Goal: Task Accomplishment & Management: Manage account settings

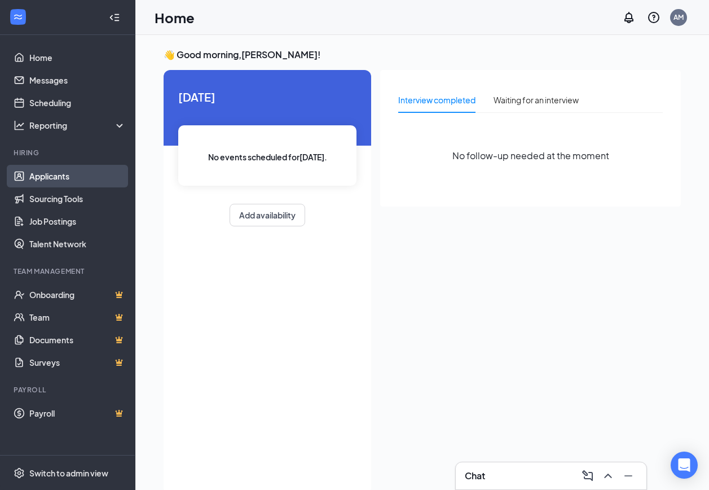
click at [43, 178] on link "Applicants" at bounding box center [77, 176] width 96 height 23
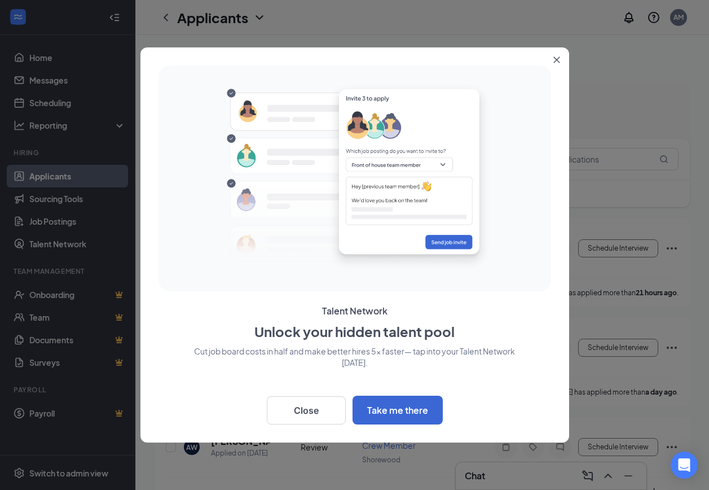
click at [604, 153] on div at bounding box center [354, 245] width 709 height 490
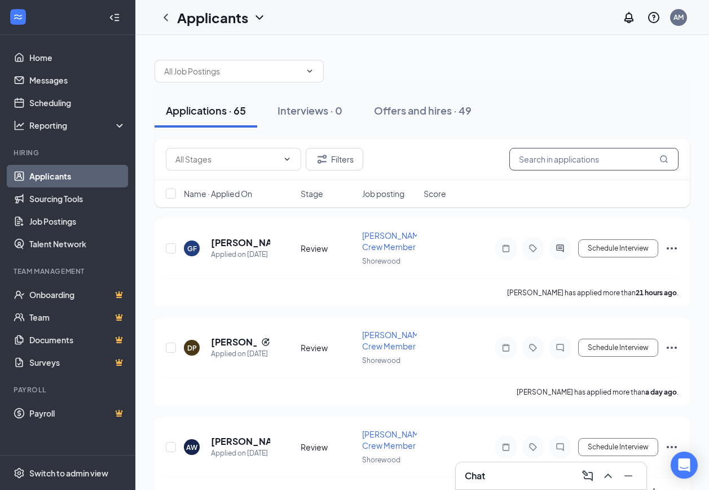
click at [604, 153] on input "text" at bounding box center [593, 159] width 169 height 23
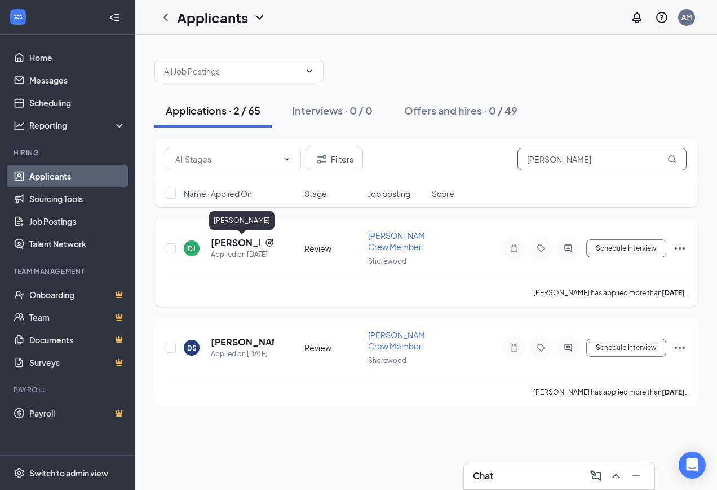
type input "[PERSON_NAME]"
click at [240, 244] on h5 "[PERSON_NAME]" at bounding box center [236, 242] width 50 height 12
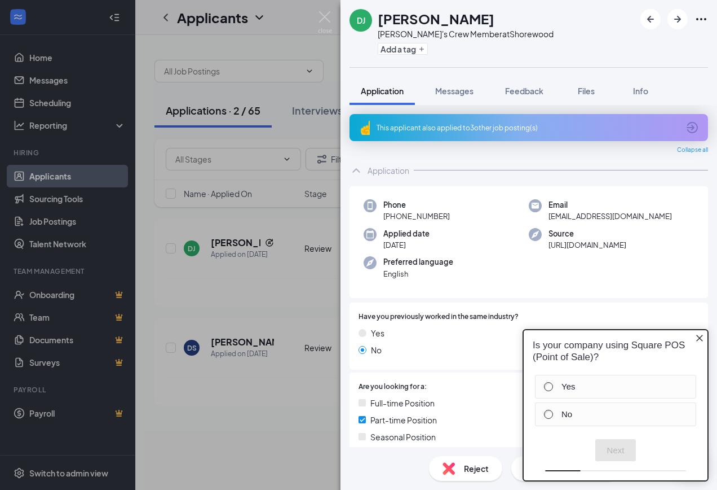
click at [325, 11] on div "DJ [PERSON_NAME] [PERSON_NAME]'s Crew Member at [GEOGRAPHIC_DATA] Add a tag App…" at bounding box center [358, 245] width 717 height 490
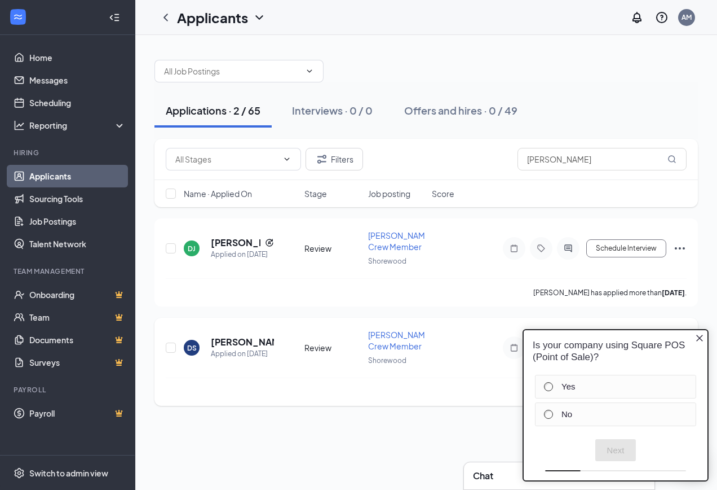
click at [387, 333] on span "[PERSON_NAME]'s Crew Member" at bounding box center [403, 339] width 70 height 21
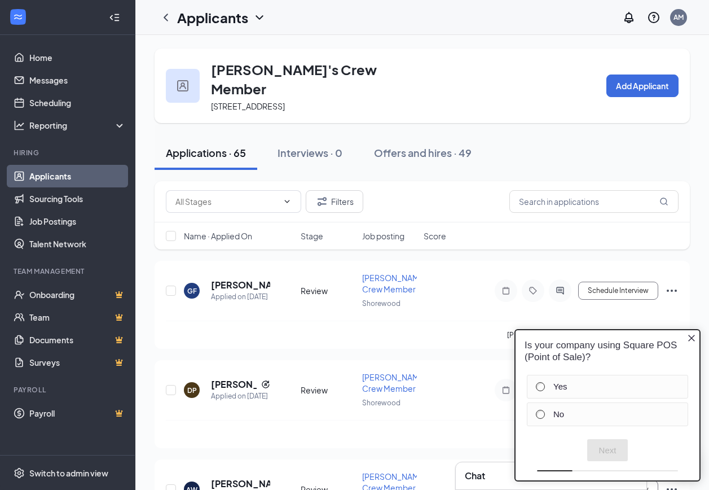
click at [694, 336] on icon "Close button" at bounding box center [691, 337] width 9 height 9
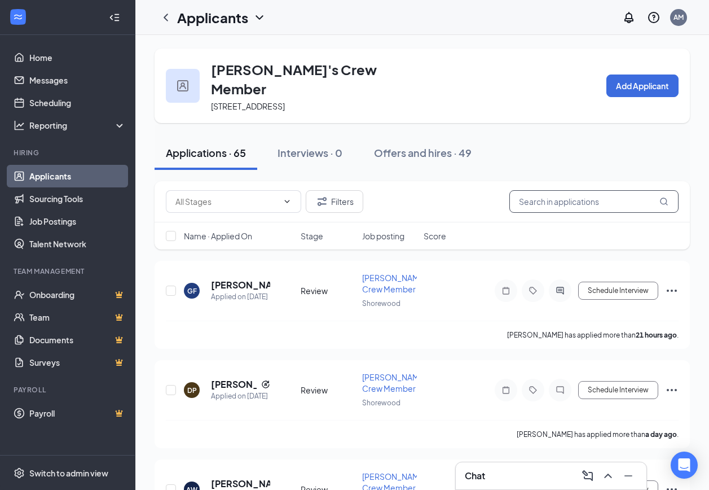
click at [543, 192] on input "text" at bounding box center [593, 201] width 169 height 23
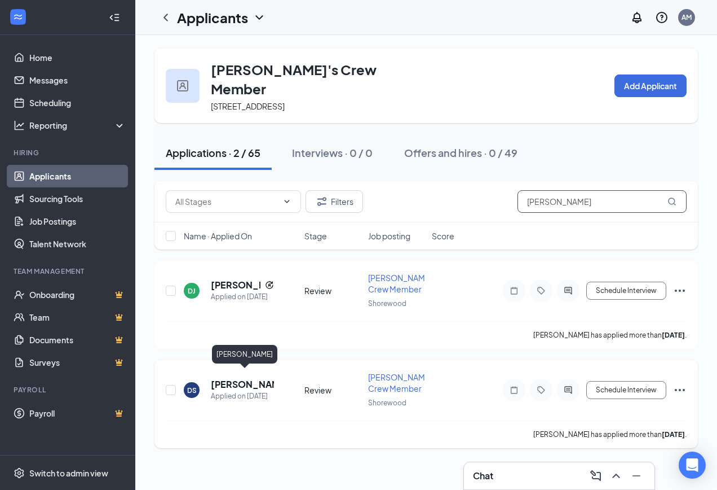
type input "[PERSON_NAME]"
click at [230, 378] on h5 "[PERSON_NAME]" at bounding box center [242, 384] width 63 height 12
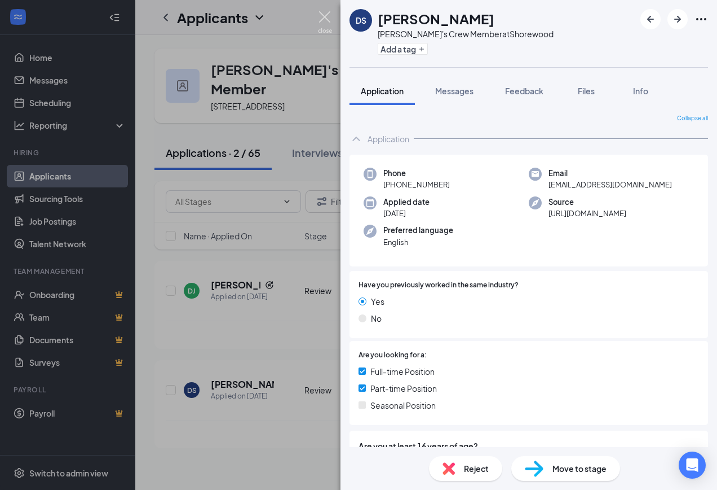
click at [324, 13] on img at bounding box center [325, 22] width 14 height 22
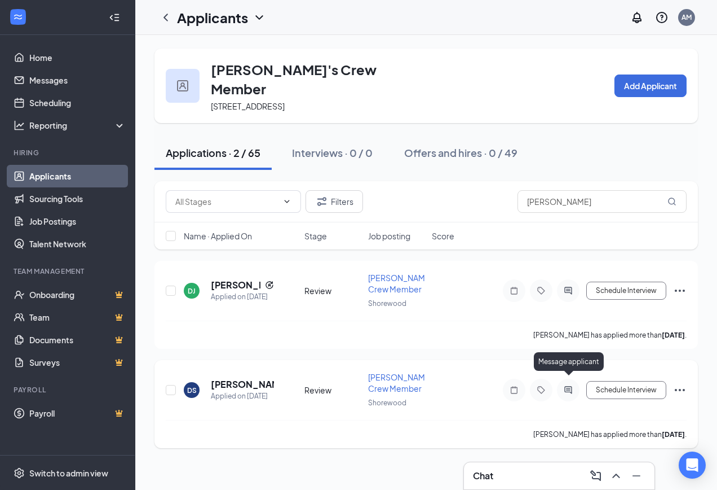
click at [566, 385] on icon "ActiveChat" at bounding box center [569, 389] width 14 height 9
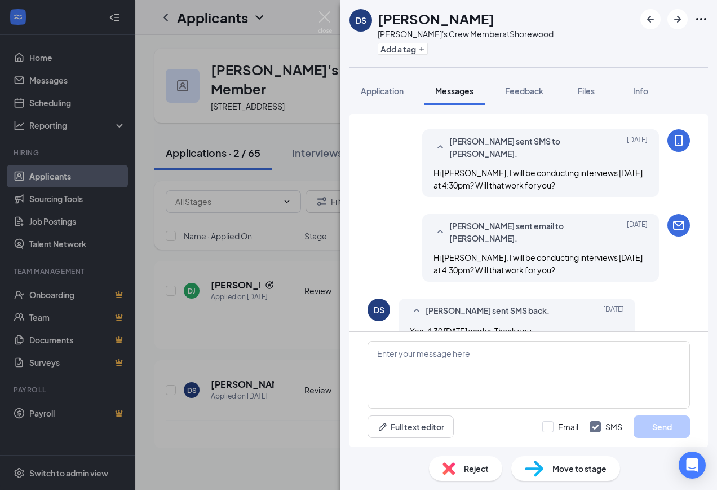
scroll to position [46, 0]
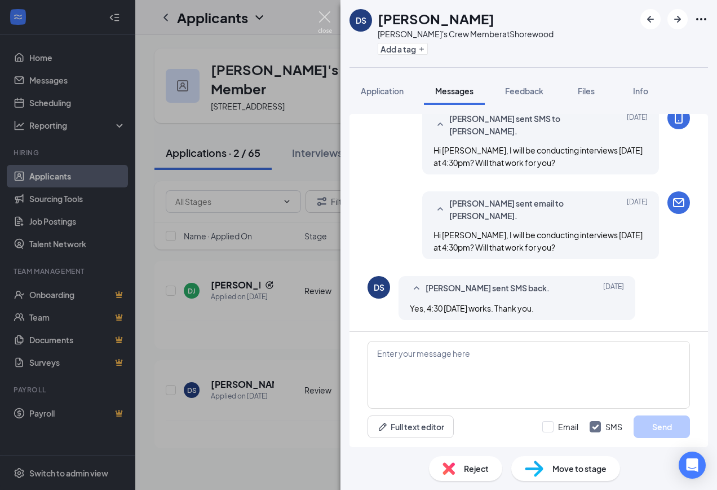
click at [324, 15] on img at bounding box center [325, 22] width 14 height 22
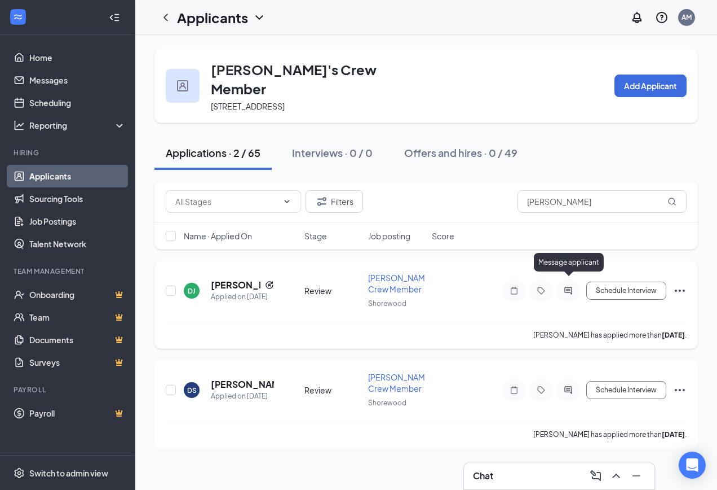
click at [567, 286] on icon "ActiveChat" at bounding box center [569, 290] width 14 height 9
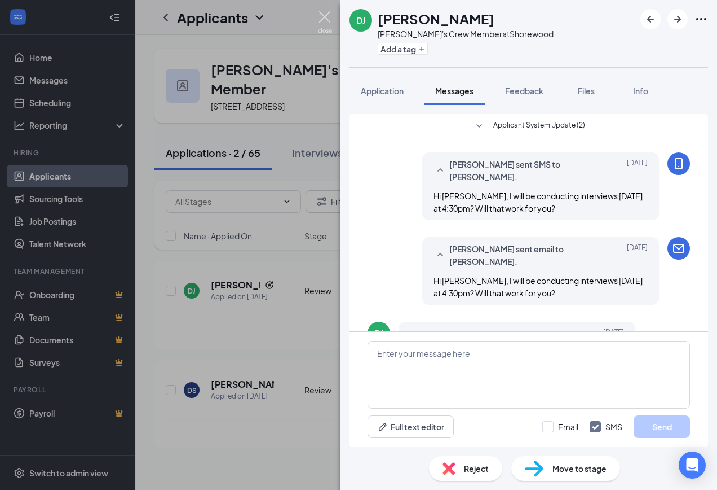
click at [321, 13] on img at bounding box center [325, 22] width 14 height 22
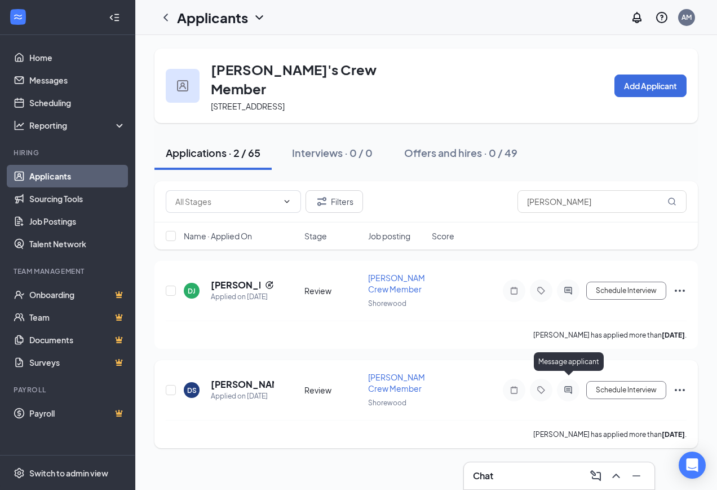
click at [569, 385] on icon "ActiveChat" at bounding box center [569, 389] width 14 height 9
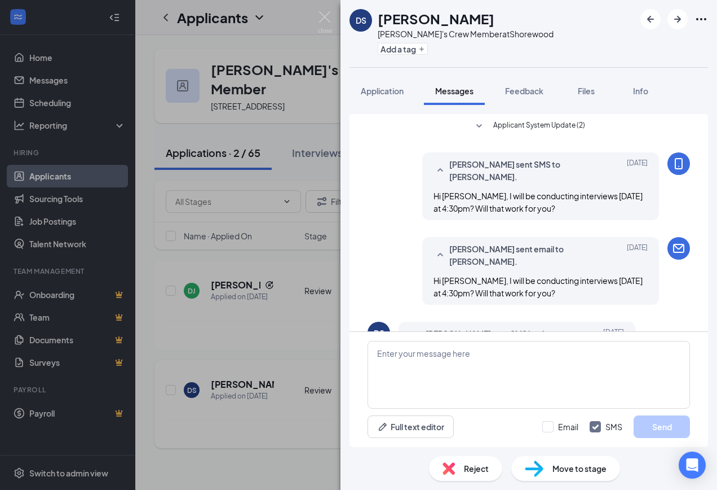
scroll to position [46, 0]
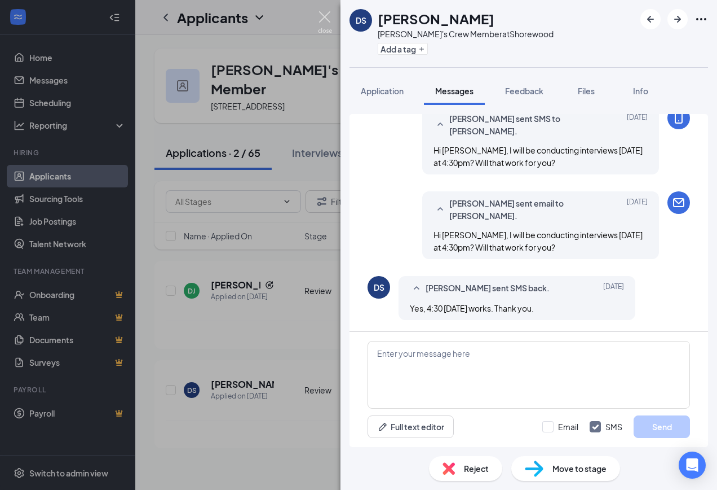
click at [323, 15] on img at bounding box center [325, 22] width 14 height 22
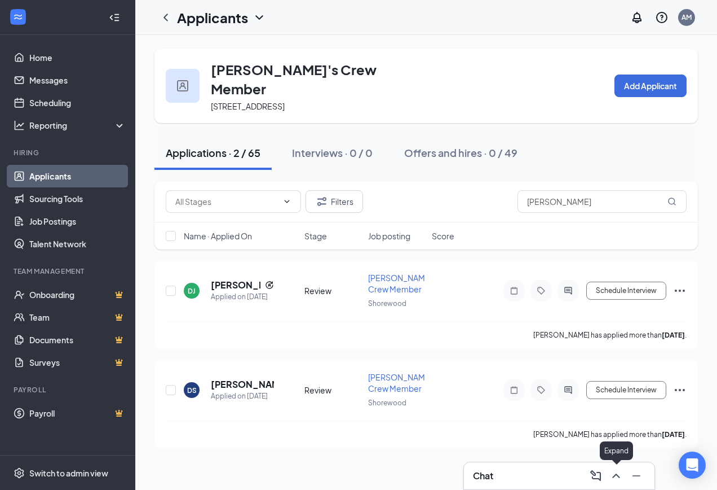
click at [613, 473] on icon "ChevronUp" at bounding box center [617, 476] width 14 height 14
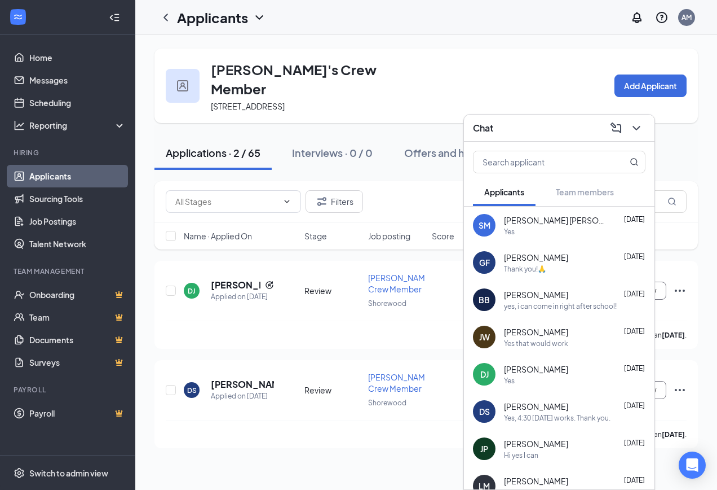
scroll to position [56, 0]
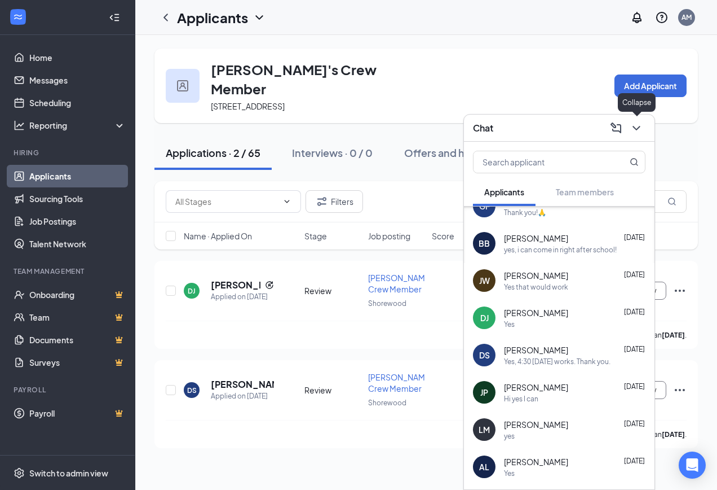
click at [637, 131] on icon "ChevronDown" at bounding box center [637, 128] width 14 height 14
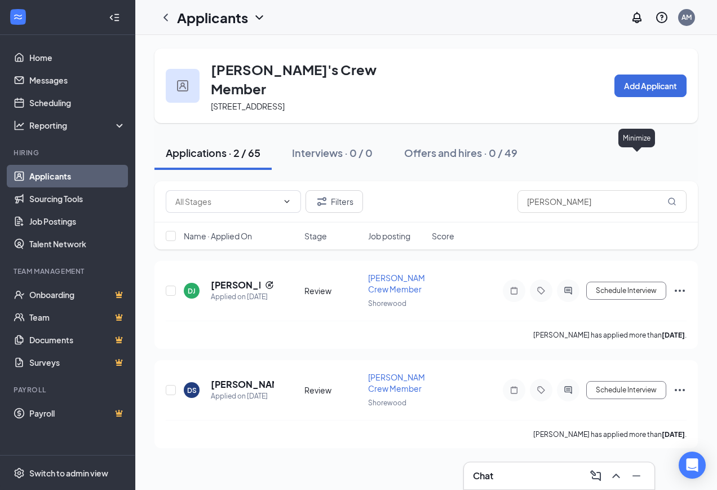
scroll to position [0, 0]
